Goal: Task Accomplishment & Management: Manage account settings

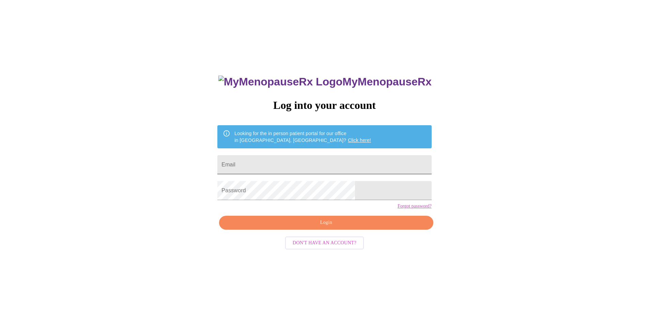
click at [330, 163] on input "Email" at bounding box center [324, 164] width 214 height 19
type input "[EMAIL_ADDRESS][DOMAIN_NAME]"
click at [360, 230] on button "Login" at bounding box center [326, 223] width 214 height 14
